Goal: Navigation & Orientation: Find specific page/section

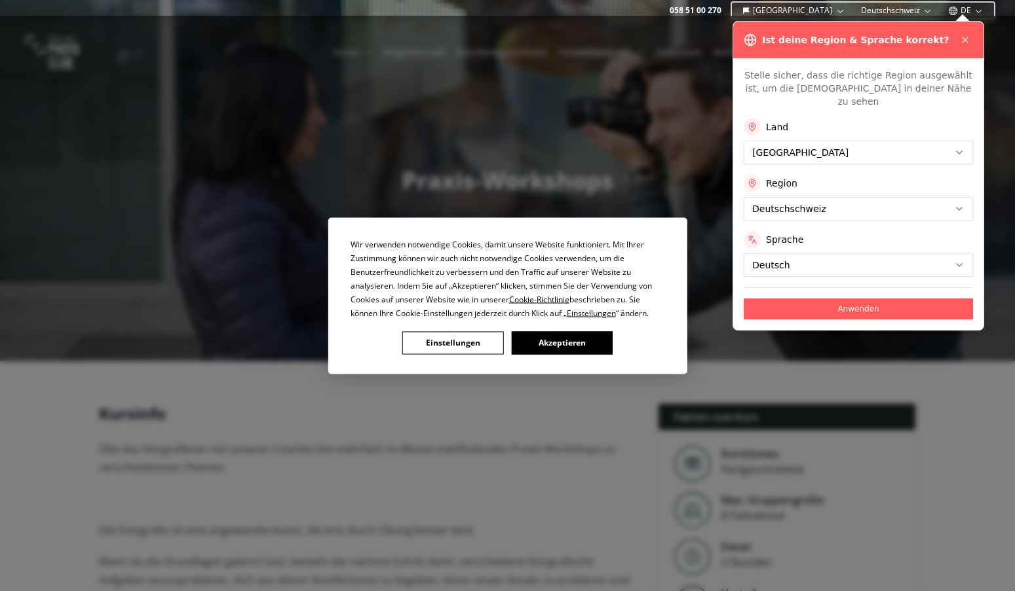
click at [962, 37] on div "Wir verwenden notwendige Cookies, damit unsere Website funktioniert. Mit Ihrer …" at bounding box center [507, 295] width 1015 height 591
click at [963, 37] on div "Wir verwenden notwendige Cookies, damit unsere Website funktioniert. Mit Ihrer …" at bounding box center [507, 295] width 1015 height 591
click at [953, 8] on div "Wir verwenden notwendige Cookies, damit unsere Website funktioniert. Mit Ihrer …" at bounding box center [507, 295] width 1015 height 591
click at [965, 7] on div "Wir verwenden notwendige Cookies, damit unsere Website funktioniert. Mit Ihrer …" at bounding box center [507, 295] width 1015 height 591
click at [976, 10] on div "Wir verwenden notwendige Cookies, damit unsere Website funktioniert. Mit Ihrer …" at bounding box center [507, 295] width 1015 height 591
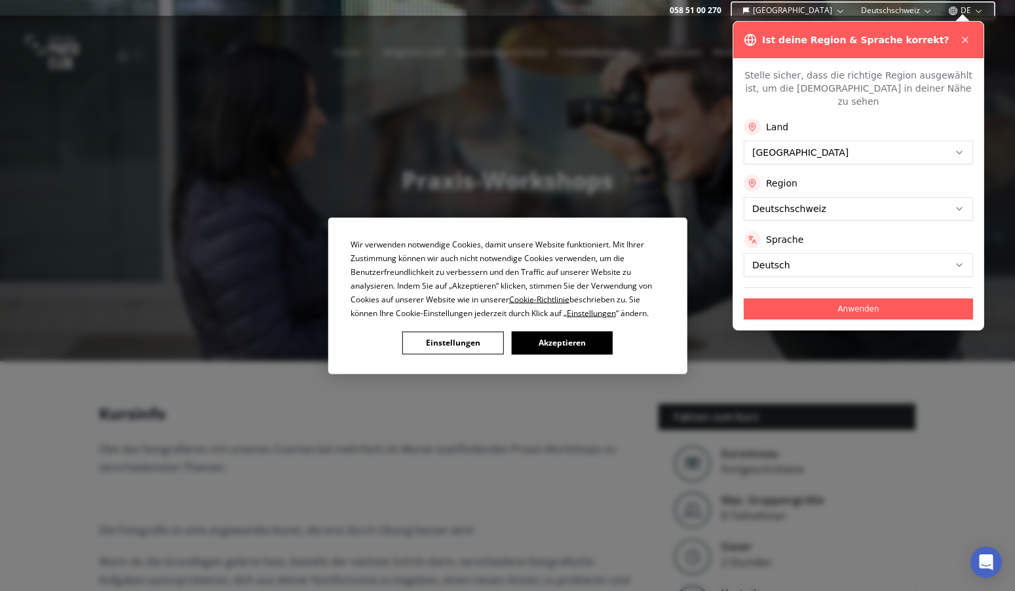
click at [532, 342] on button "Akzeptieren" at bounding box center [561, 342] width 101 height 23
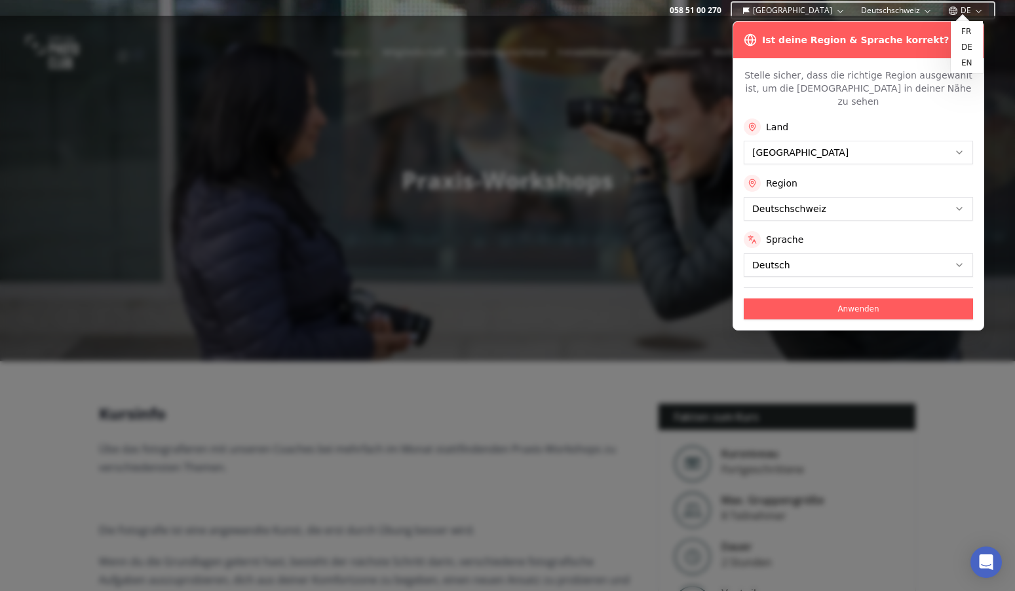
click at [971, 9] on button "DE" at bounding box center [966, 11] width 46 height 16
click at [948, 9] on icon "button" at bounding box center [953, 11] width 10 height 10
click at [963, 39] on icon at bounding box center [965, 40] width 10 height 10
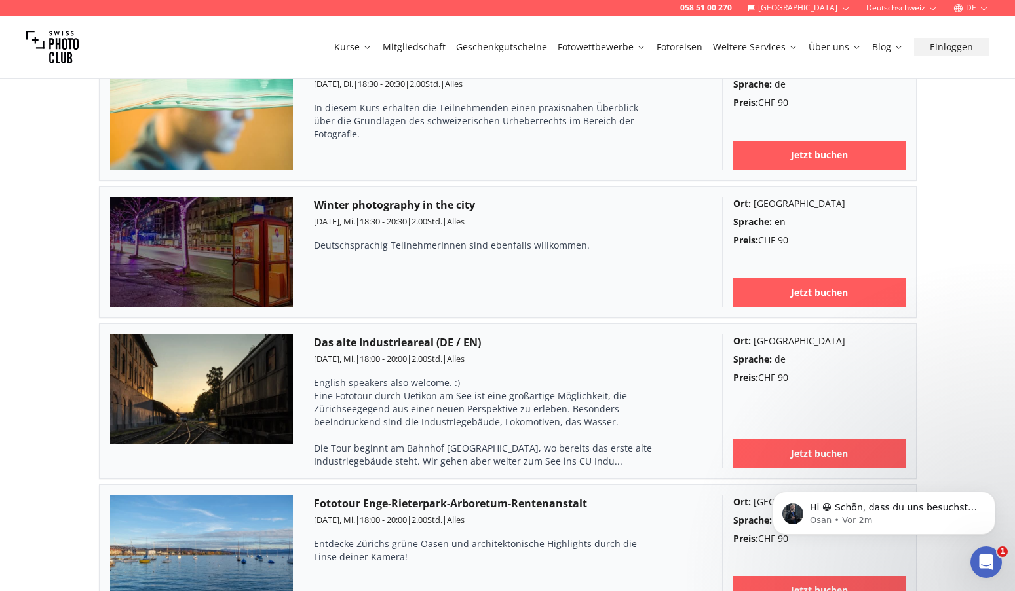
scroll to position [3644, 0]
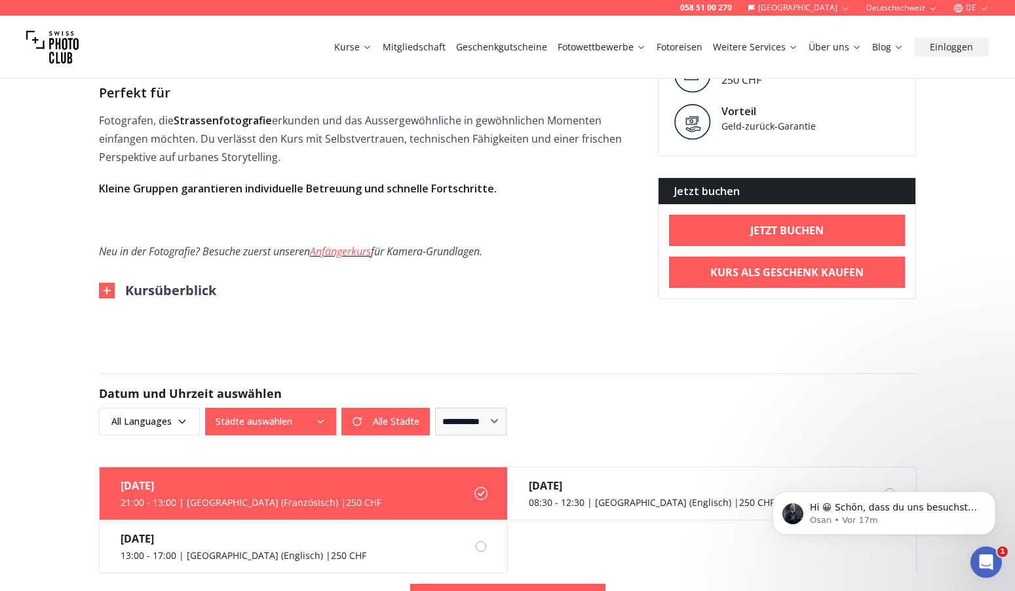
scroll to position [873, 0]
